Goal: Task Accomplishment & Management: Manage account settings

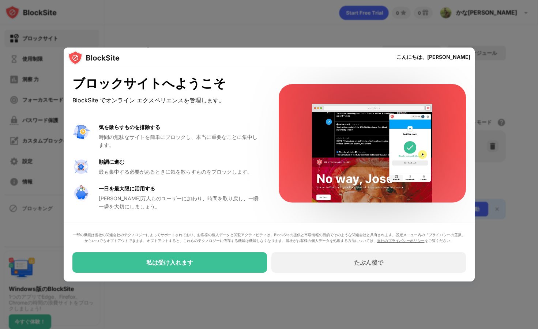
click at [219, 262] on div "私は受け入れます" at bounding box center [169, 262] width 195 height 20
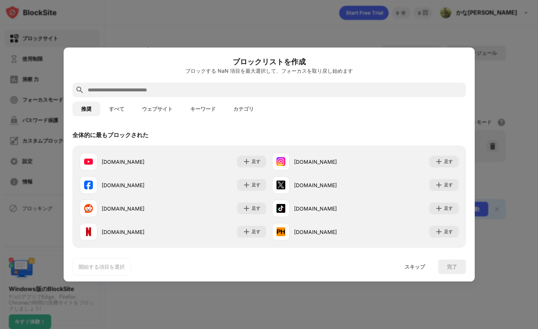
click at [116, 110] on button "すべて" at bounding box center [116, 109] width 33 height 15
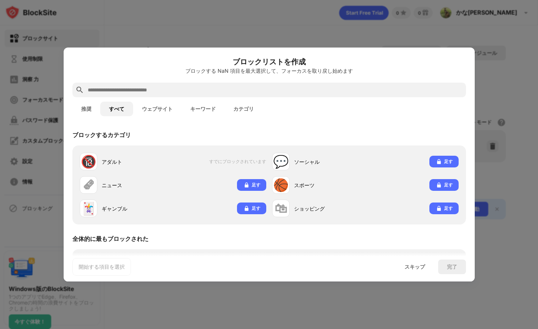
click at [88, 115] on button "推奨" at bounding box center [86, 109] width 28 height 15
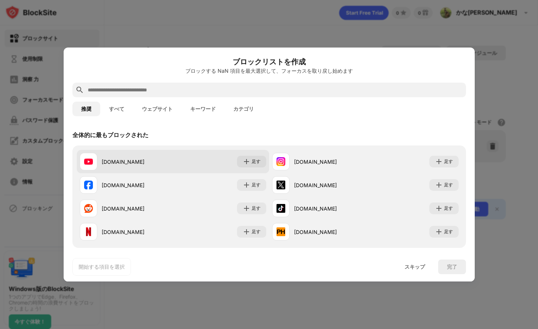
click at [137, 156] on div "youtube.com" at bounding box center [126, 162] width 93 height 18
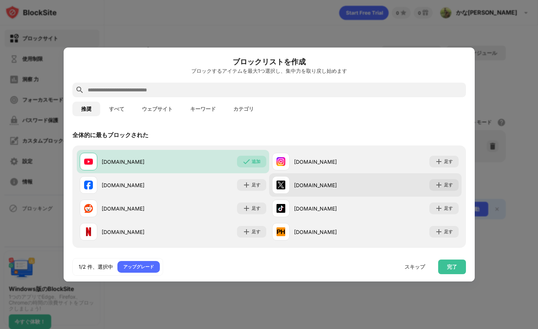
click at [317, 193] on div "x.com" at bounding box center [318, 185] width 93 height 18
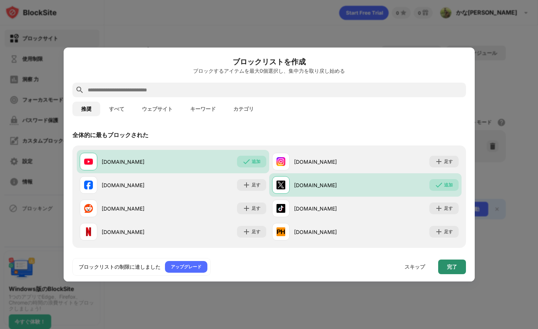
click at [454, 268] on div "完了" at bounding box center [452, 267] width 10 height 6
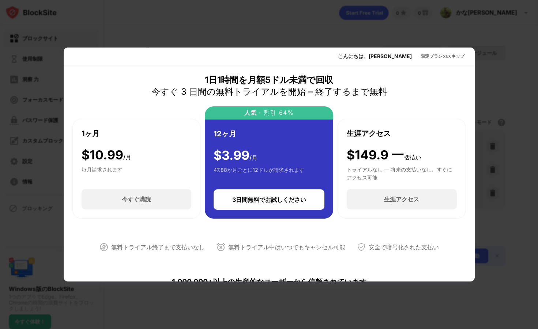
drag, startPoint x: 214, startPoint y: 153, endPoint x: 243, endPoint y: 159, distance: 29.0
click at [242, 159] on div "$ 3.99 /月" at bounding box center [236, 155] width 44 height 15
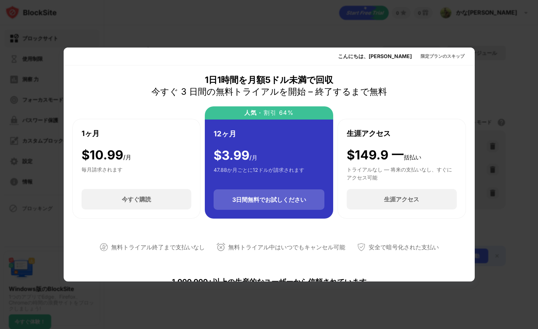
click at [255, 198] on div "3日間無料でお試しください" at bounding box center [269, 199] width 74 height 7
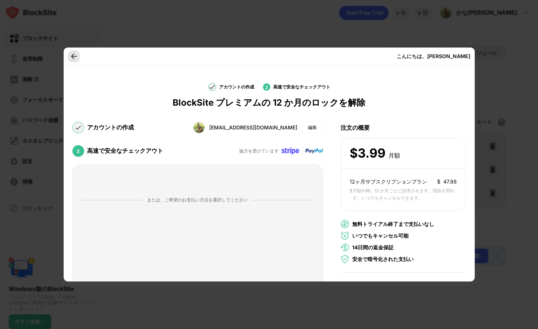
click at [76, 61] on div at bounding box center [74, 56] width 12 height 12
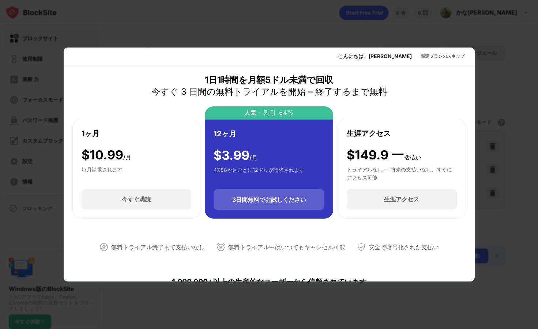
click at [271, 203] on div "3日間無料でお試しください" at bounding box center [269, 199] width 74 height 7
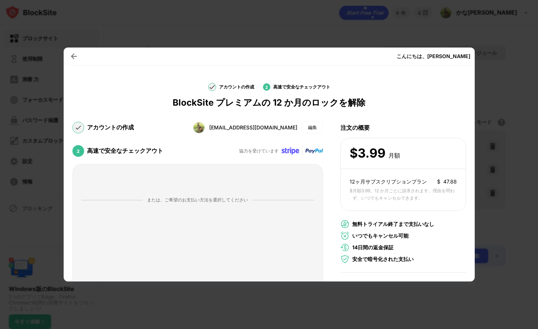
click at [505, 57] on div at bounding box center [269, 164] width 538 height 329
click at [70, 55] on img at bounding box center [73, 56] width 7 height 7
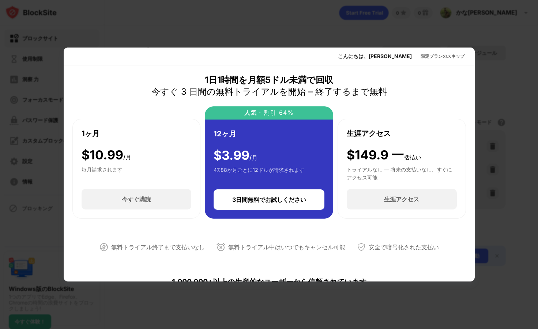
click at [70, 55] on div "こんにちは、かなまみ 限定プランのスキップ" at bounding box center [269, 57] width 411 height 18
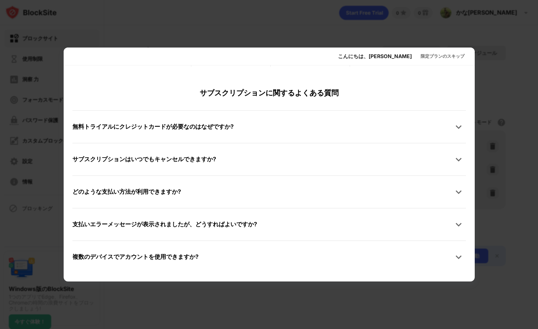
scroll to position [366, 0]
drag, startPoint x: 495, startPoint y: 221, endPoint x: 486, endPoint y: 220, distance: 8.8
click at [494, 221] on div at bounding box center [269, 164] width 538 height 329
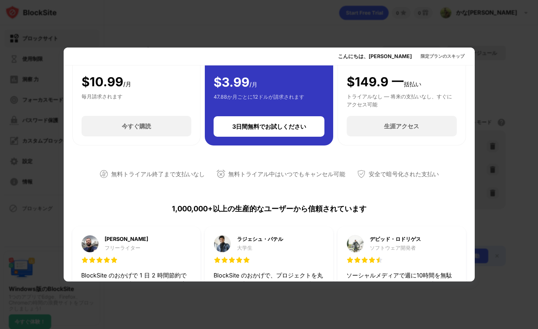
scroll to position [0, 0]
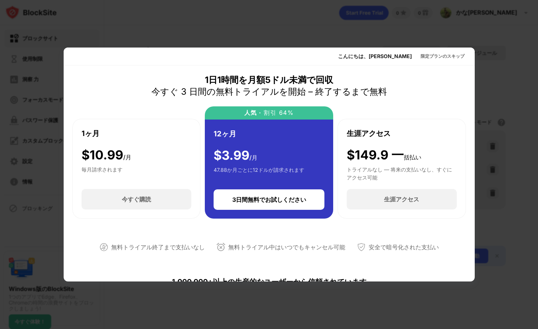
drag, startPoint x: 357, startPoint y: 81, endPoint x: 390, endPoint y: 66, distance: 36.0
click at [366, 76] on div "1日1時間を月額5ドル未満で回収 今すぐ 3 日間の無料トライアルを開始 – 終了するまで無料" at bounding box center [269, 85] width 236 height 23
click at [422, 58] on div "限定プランのスキップ" at bounding box center [443, 56] width 44 height 7
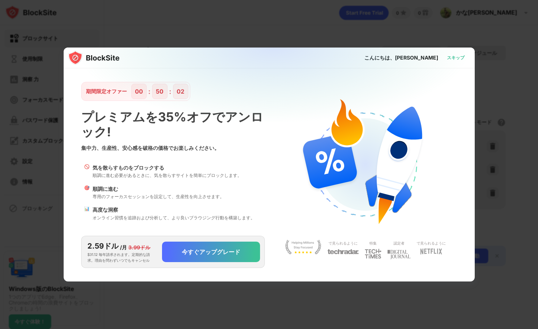
click at [456, 60] on div "スキップ" at bounding box center [456, 57] width 18 height 7
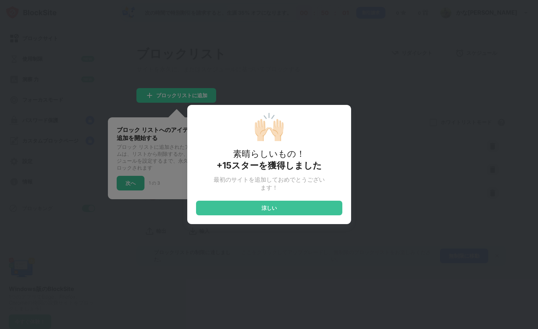
click at [281, 217] on div "🙌🏻 素晴らしいもの！ +15スターを獲得しました 最初のサイトを追加しておめでとうございます！ 涼しい" at bounding box center [269, 164] width 164 height 119
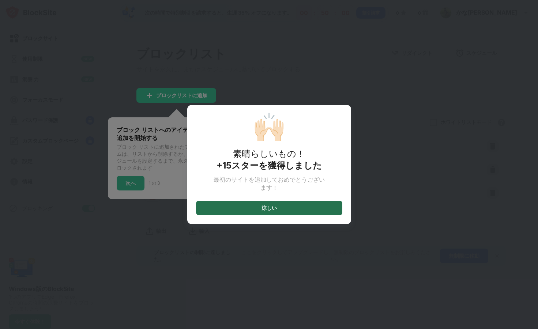
click at [264, 211] on div "涼しい" at bounding box center [268, 208] width 15 height 6
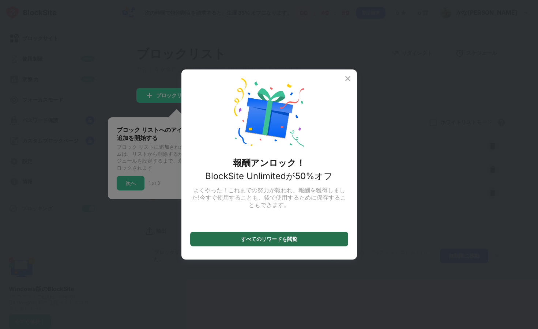
click at [246, 241] on div "すべてのリワードを閲覧" at bounding box center [269, 239] width 56 height 6
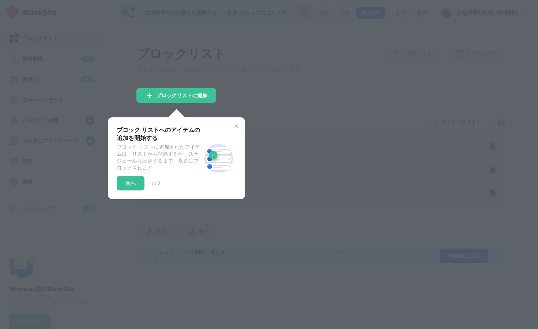
click at [282, 135] on div at bounding box center [269, 164] width 538 height 329
click at [230, 122] on div "ブロック リストへのアイテムの追加を開始する ブロック リストに追加されたアイテムは、リストから削除するか、スケジュールを設定するまで、永久にブロックされます…" at bounding box center [176, 158] width 137 height 82
click at [237, 123] on div "ブロック リストへのアイテムの追加を開始する ブロック リストに追加されたアイテムは、リストから削除するか、スケジュールを設定するまで、永久にブロックされます…" at bounding box center [176, 158] width 137 height 82
click at [238, 121] on div "ブロック リストへのアイテムの追加を開始する ブロック リストに追加されたアイテムは、リストから削除するか、スケジュールを設定するまで、永久にブロックされます…" at bounding box center [176, 158] width 137 height 82
click at [238, 127] on img at bounding box center [236, 126] width 6 height 6
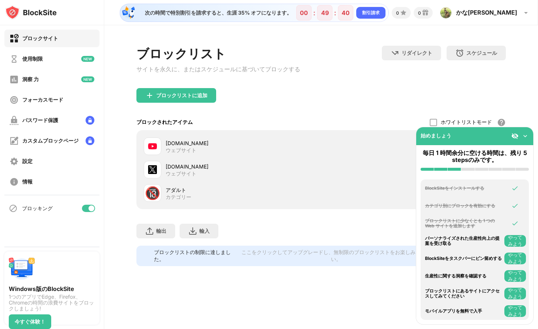
click at [526, 135] on img at bounding box center [524, 135] width 7 height 7
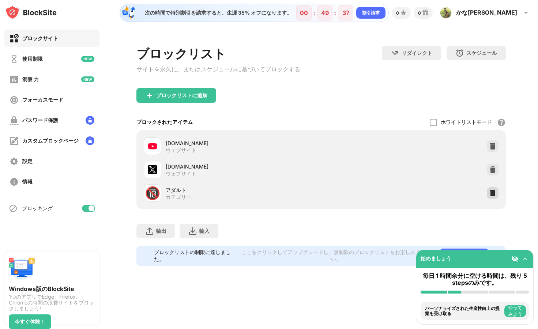
click at [490, 195] on img at bounding box center [492, 192] width 7 height 7
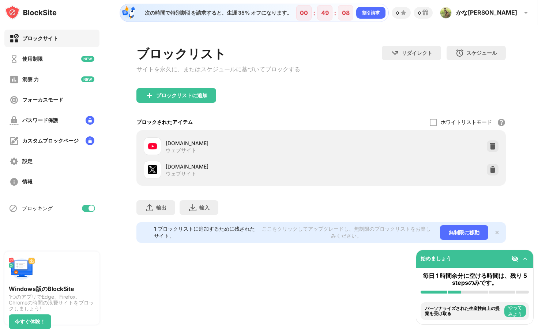
drag, startPoint x: 177, startPoint y: 214, endPoint x: 191, endPoint y: 214, distance: 14.3
click at [191, 214] on div "輸出 ファイルのエクスポート (Web サイト アイテムのみ) 輸入 ファイルのインポート (Web サイト アイテムのみ)" at bounding box center [320, 204] width 369 height 37
click at [191, 212] on img at bounding box center [192, 207] width 9 height 9
click at [200, 98] on div "ブロックリストに追加" at bounding box center [181, 96] width 51 height 6
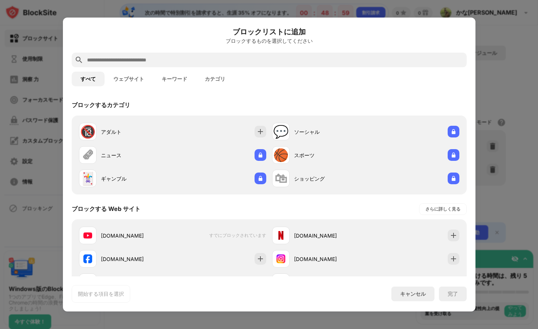
click at [165, 59] on input "text" at bounding box center [274, 60] width 377 height 9
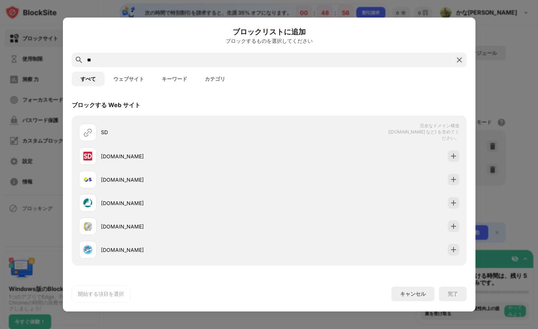
type input "*"
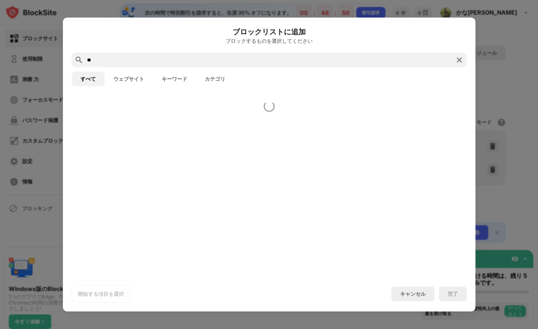
type input "*"
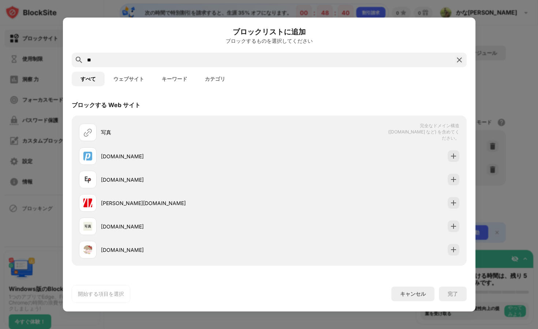
click at [147, 49] on div "ブロックリストに追加 ブロックするものを選択してください" at bounding box center [269, 39] width 395 height 26
click at [151, 48] on div "ブロックリストに追加 ブロックするものを選択してください" at bounding box center [269, 39] width 395 height 26
click at [151, 57] on input "**" at bounding box center [269, 60] width 366 height 9
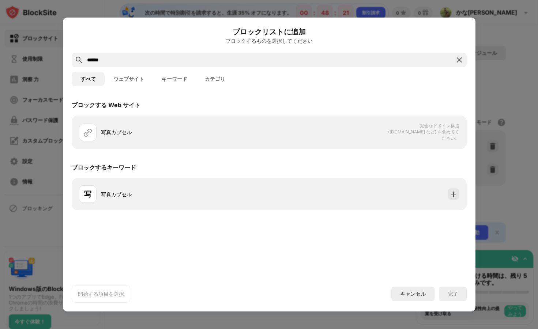
type input "******"
click at [122, 79] on button "ウェブサイト" at bounding box center [129, 79] width 48 height 15
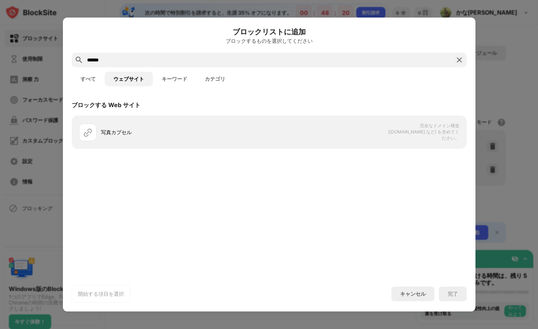
click at [122, 80] on button "ウェブサイト" at bounding box center [129, 79] width 48 height 15
click at [459, 65] on div "******" at bounding box center [269, 60] width 395 height 15
click at [459, 61] on img at bounding box center [459, 60] width 9 height 9
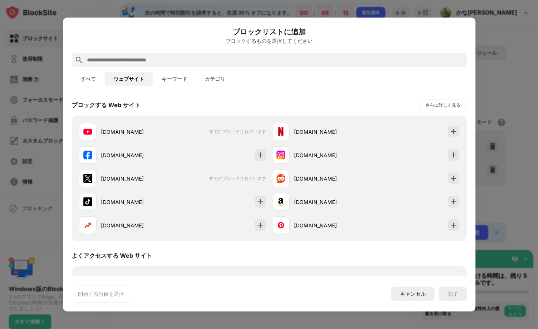
click at [188, 57] on input "text" at bounding box center [274, 60] width 377 height 9
click at [144, 57] on input "text" at bounding box center [274, 60] width 377 height 9
paste input "**********"
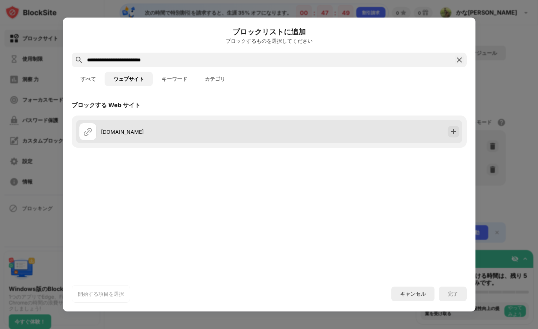
type input "**********"
click at [152, 132] on div "webapp.photo-capsule-puls.net" at bounding box center [185, 132] width 168 height 8
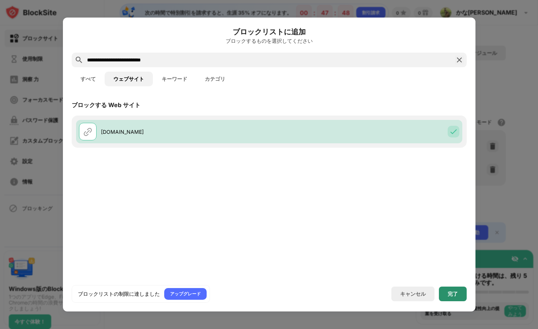
click at [465, 296] on div "完了" at bounding box center [453, 294] width 28 height 15
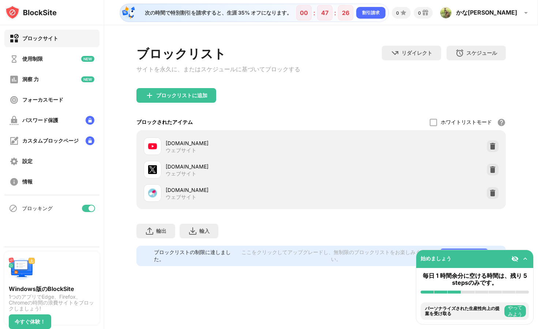
click at [524, 267] on div "始めましょう 毎日 1 時間余分に空ける時間は、残り 5 stepsのみです。 BlockSiteをインストールする カテゴリ別にブロックを有効にする ブロッ…" at bounding box center [475, 287] width 118 height 75
click at [524, 261] on img at bounding box center [524, 258] width 7 height 7
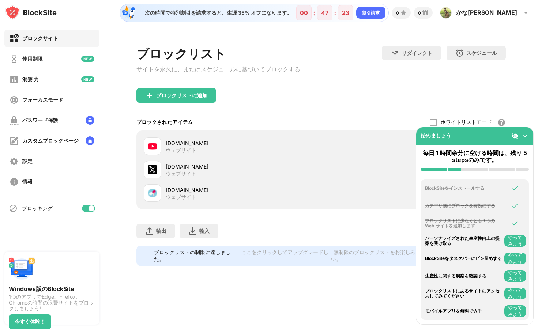
click at [513, 239] on button "やってみよう" at bounding box center [515, 241] width 22 height 12
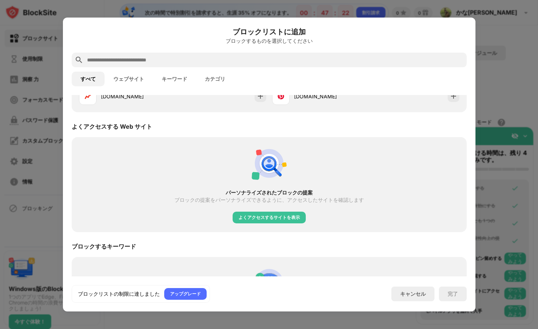
scroll to position [255, 0]
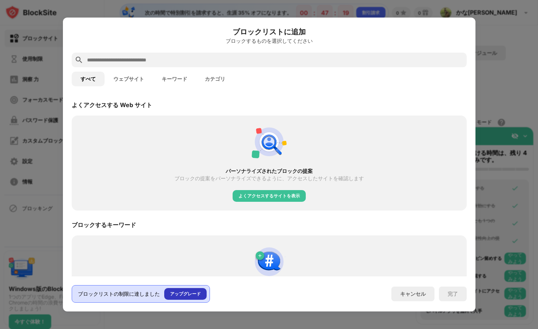
click at [188, 290] on div "アップグレード" at bounding box center [185, 294] width 42 height 12
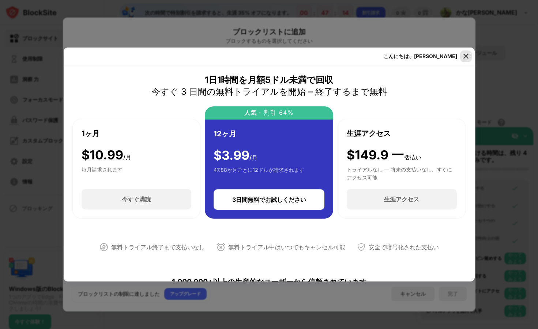
click at [469, 54] on img at bounding box center [465, 56] width 7 height 7
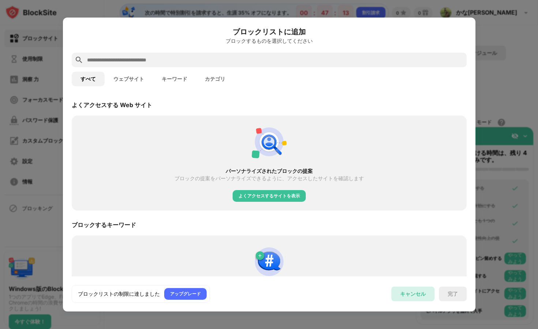
click at [429, 296] on div "キャンセル" at bounding box center [412, 294] width 43 height 15
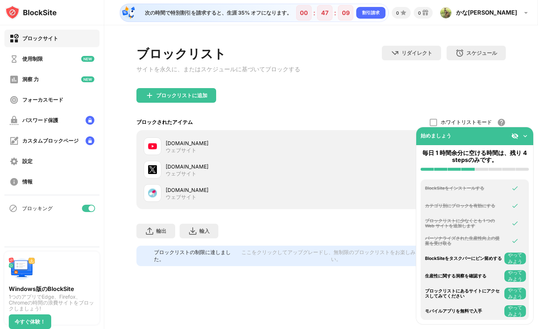
click at [520, 262] on button "やってみよう" at bounding box center [515, 259] width 22 height 12
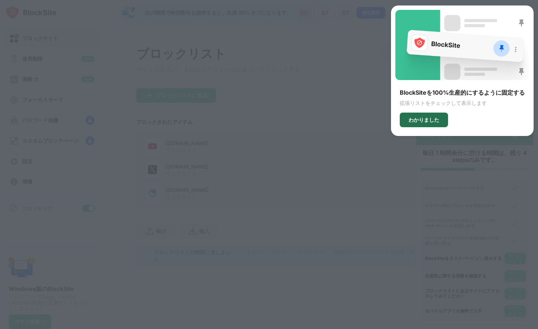
click at [426, 121] on div "わかりました" at bounding box center [423, 120] width 31 height 6
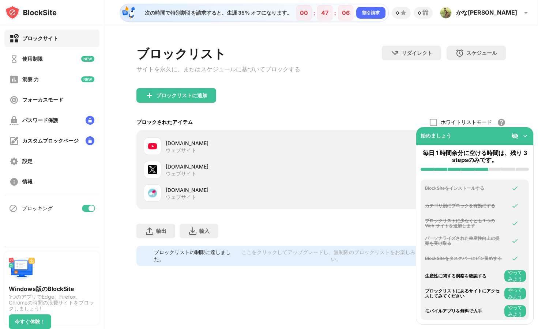
click at [512, 279] on button "やってみよう" at bounding box center [515, 276] width 22 height 12
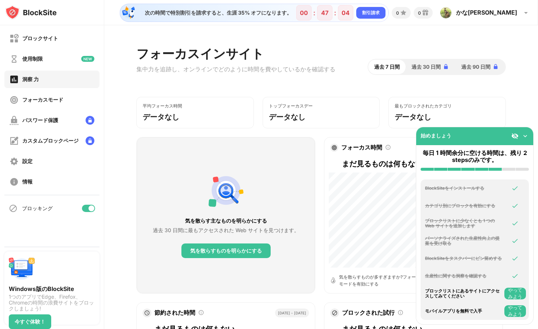
click at [519, 291] on button "やってみよう" at bounding box center [515, 294] width 22 height 12
click at [513, 309] on button "やってみよう" at bounding box center [515, 311] width 22 height 12
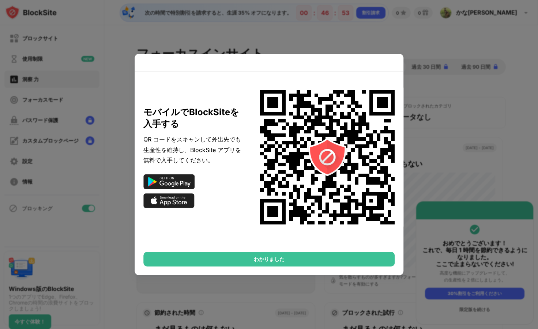
click at [282, 259] on div "わかりました" at bounding box center [269, 259] width 252 height 15
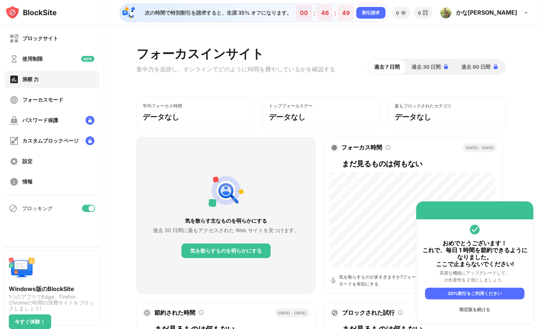
click at [472, 309] on div "限定版を続ける" at bounding box center [474, 310] width 99 height 12
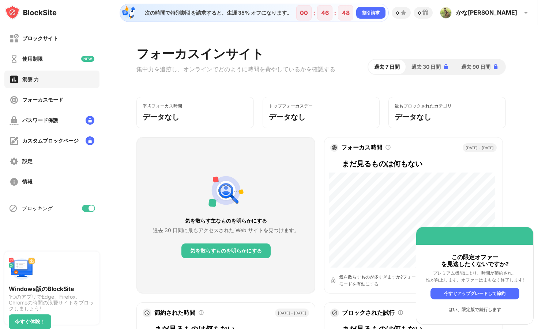
click at [472, 309] on div "はい、限定版で続行します" at bounding box center [474, 310] width 89 height 12
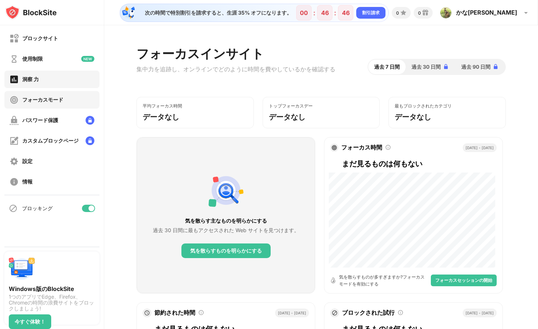
click at [64, 97] on div "フォーカスモード" at bounding box center [51, 100] width 95 height 18
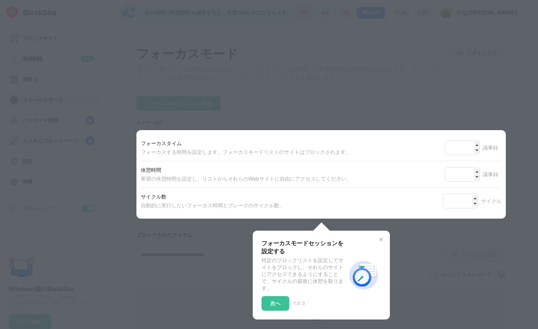
click at [50, 64] on div at bounding box center [269, 164] width 538 height 329
click at [490, 184] on div "休憩時間 希望の休憩時間を設定し、リストからそれらのWebサイトに自由にアクセスしてください。 * 議事録" at bounding box center [321, 174] width 361 height 26
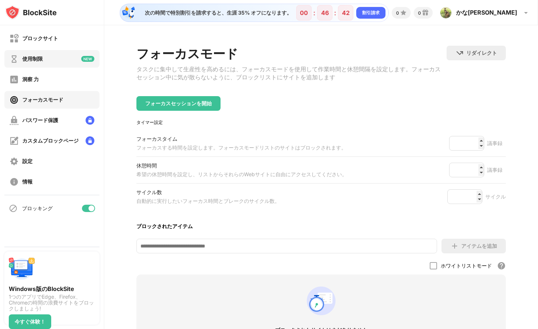
click at [45, 60] on div "使用制限" at bounding box center [51, 59] width 95 height 18
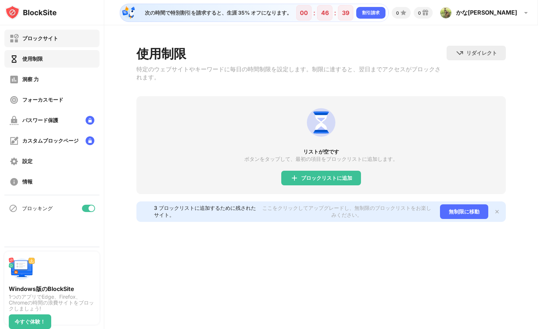
click at [41, 34] on div "ブロックサイト" at bounding box center [34, 38] width 49 height 9
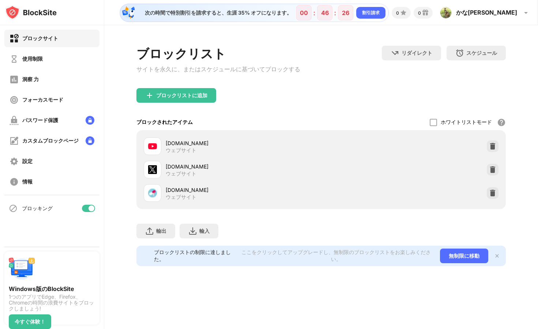
click at [35, 209] on div "ブロッキング" at bounding box center [37, 208] width 31 height 7
click at [35, 72] on div "洞察 力" at bounding box center [51, 80] width 95 height 18
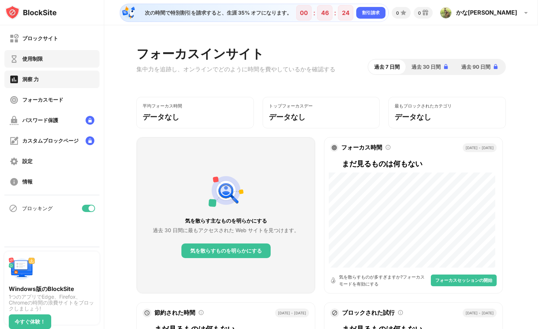
click at [33, 61] on div "使用制限" at bounding box center [32, 59] width 20 height 7
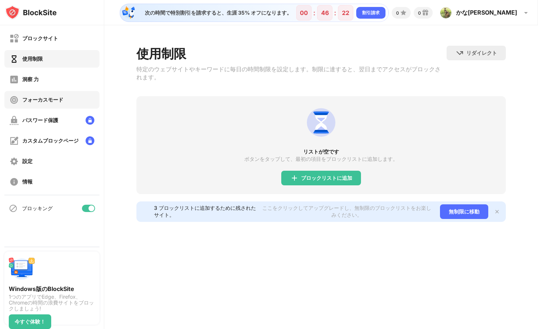
click at [51, 105] on div "フォーカスモード" at bounding box center [51, 100] width 95 height 18
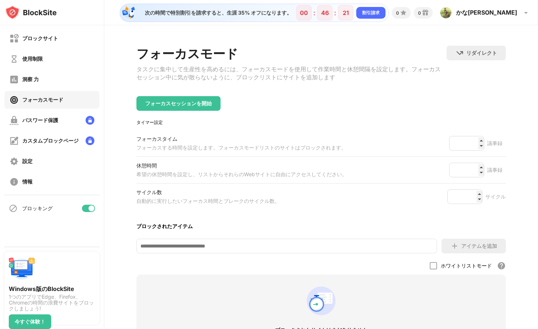
click at [45, 132] on div "ブロックサイト 使用制限 洞察 力 フォーカスモード パスワード保護 カスタムブロックページ 設定 情報" at bounding box center [52, 110] width 104 height 170
click at [45, 125] on div "パスワード保護" at bounding box center [51, 121] width 95 height 18
